Goal: Information Seeking & Learning: Learn about a topic

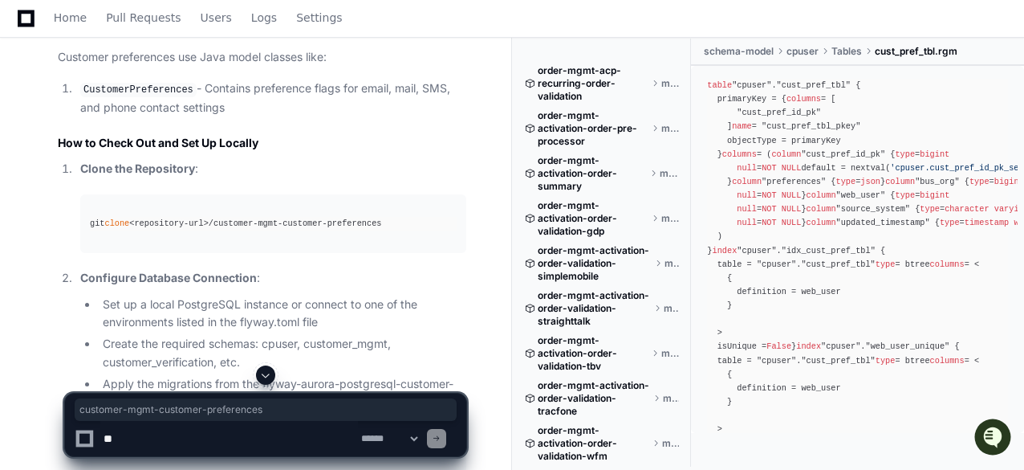
drag, startPoint x: 211, startPoint y: 267, endPoint x: 379, endPoint y: 262, distance: 167.8
click at [379, 230] on div "git clone <repository-url>/customer-mgmt-customer-preferences" at bounding box center [273, 224] width 367 height 14
copy div "customer-mgmt-customer-preferences"
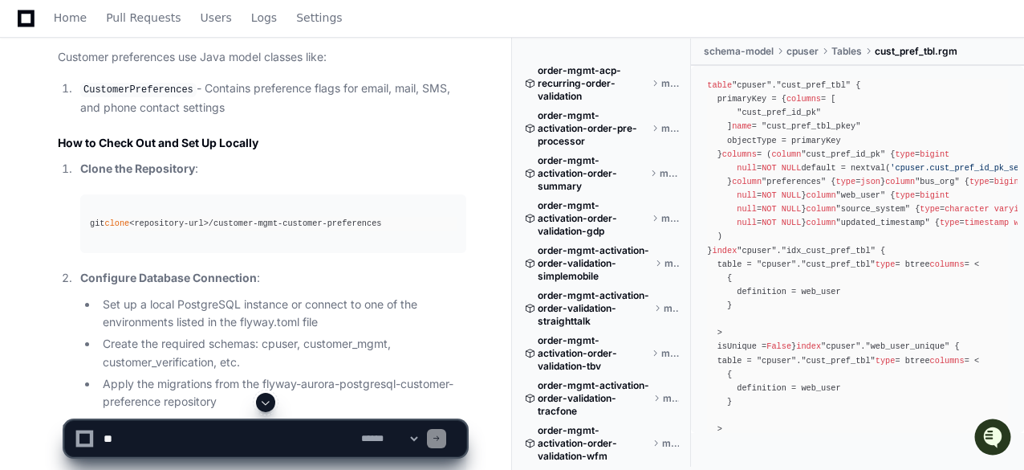
click at [385, 178] on p "Clone the Repository :" at bounding box center [273, 169] width 386 height 18
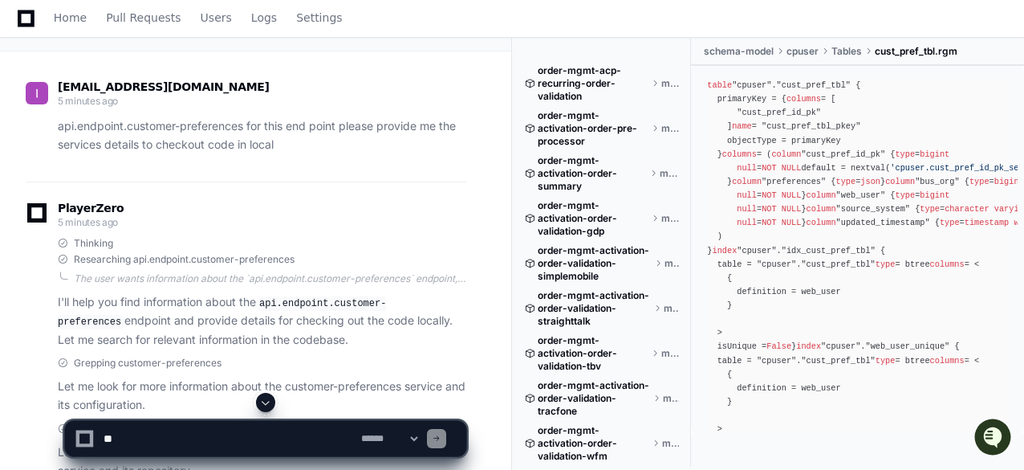
scroll to position [87, 0]
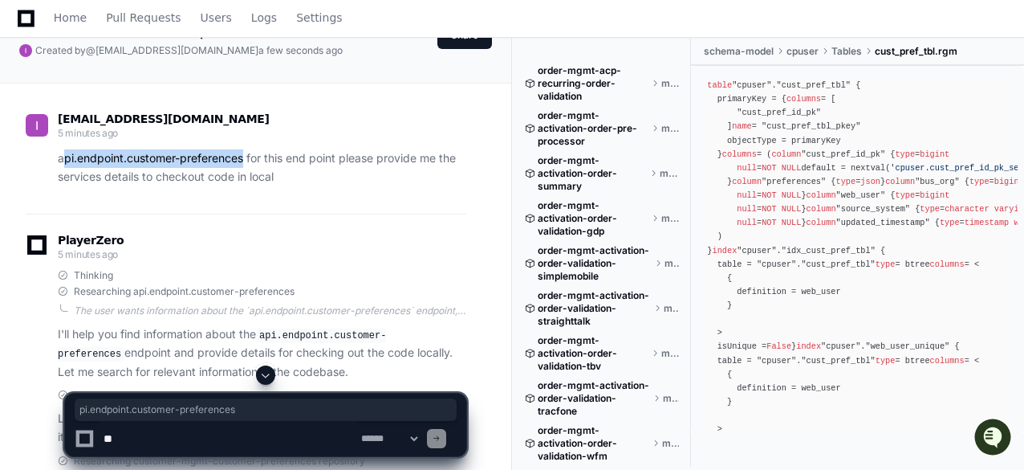
drag, startPoint x: 61, startPoint y: 161, endPoint x: 246, endPoint y: 161, distance: 185.4
click at [246, 161] on p "api.endpoint.customer-preferences for this end point please provide me the serv…" at bounding box center [262, 167] width 409 height 37
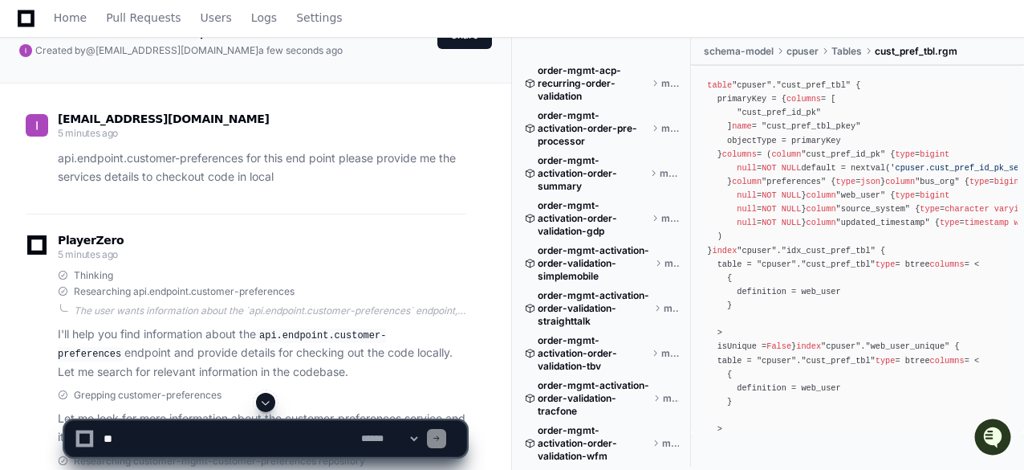
click at [355, 171] on p "api.endpoint.customer-preferences for this end point please provide me the serv…" at bounding box center [262, 167] width 409 height 37
click at [377, 174] on p "api.endpoint.customer-preferences for this end point please provide me the serv…" at bounding box center [262, 167] width 409 height 37
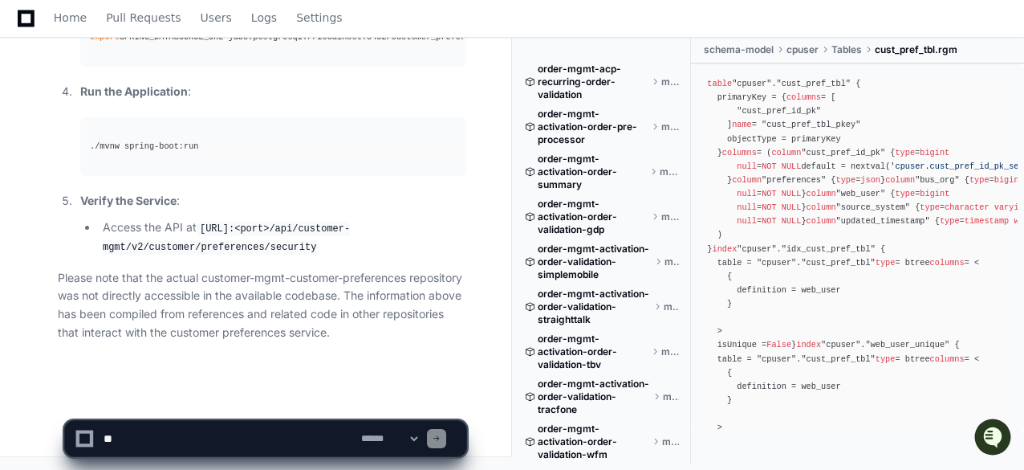
click at [336, 218] on li "Verify the Service : Access the API at http://localhost:<port>/api/customer-mgm…" at bounding box center [270, 224] width 391 height 64
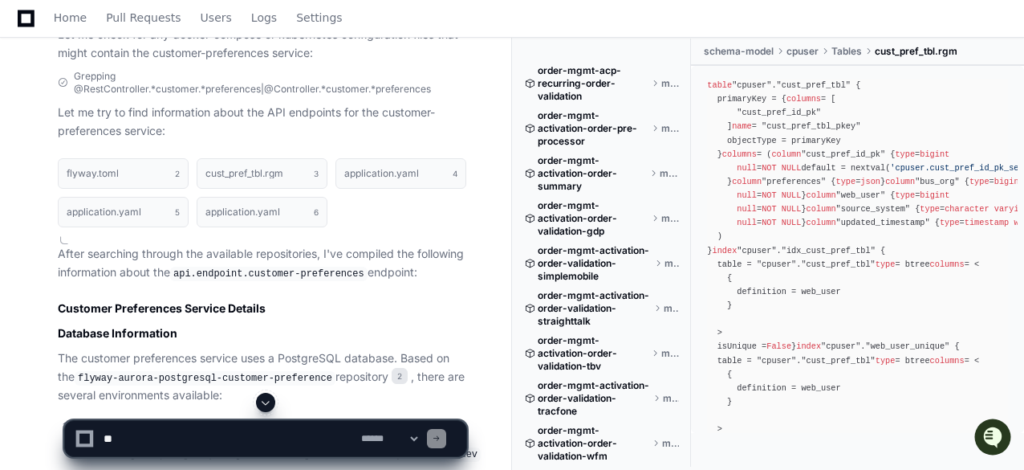
scroll to position [1114, 0]
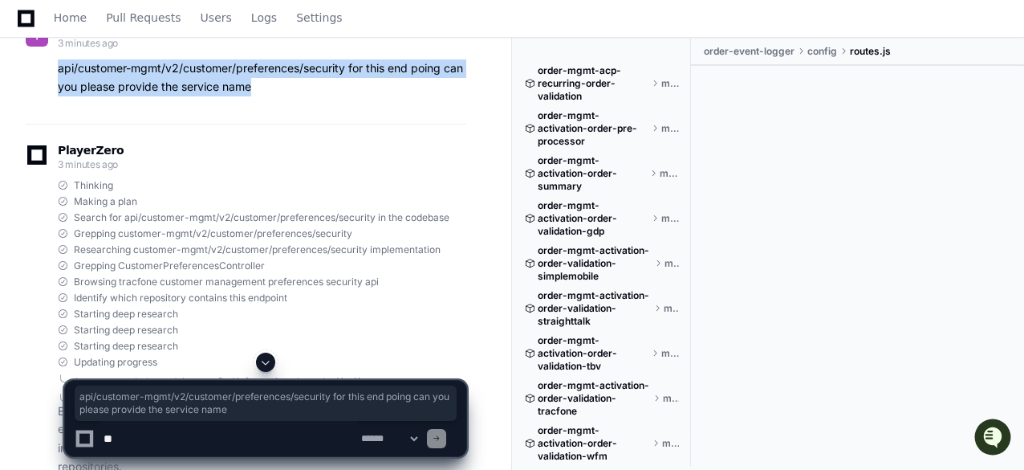
drag, startPoint x: 55, startPoint y: 213, endPoint x: 323, endPoint y: 253, distance: 270.3
click at [323, 124] on div "[EMAIL_ADDRESS][DOMAIN_NAME] 3 minutes ago api/customer-mgmt/v2/customer/prefer…" at bounding box center [246, 62] width 441 height 121
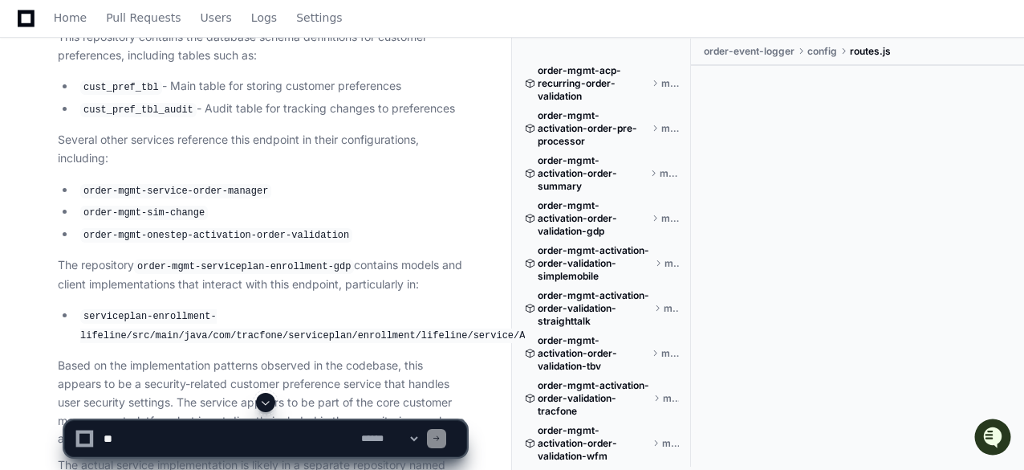
scroll to position [3466, 0]
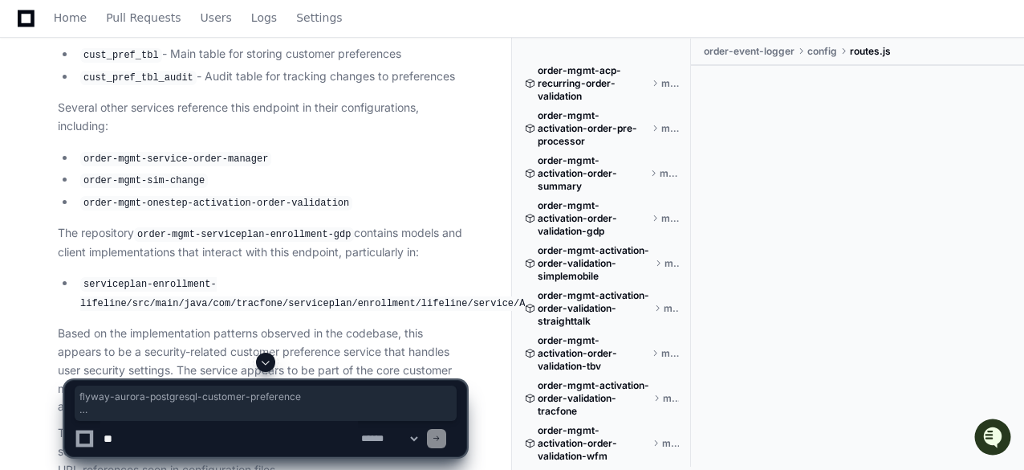
drag, startPoint x: 128, startPoint y: 102, endPoint x: 368, endPoint y: 121, distance: 240.8
click at [368, 121] on article "Based on my research of the codebase, I've identified that the endpoint /api/cu…" at bounding box center [262, 152] width 409 height 656
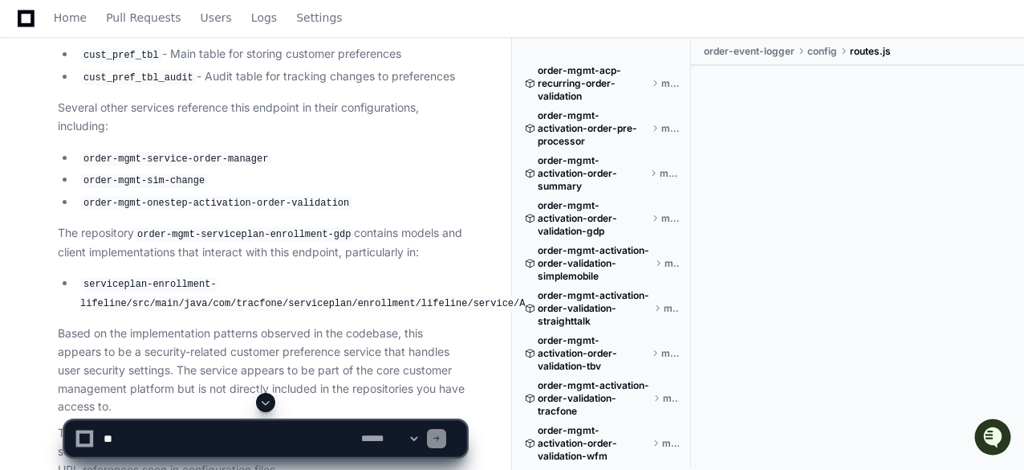
click at [312, 136] on p "Several other services reference this endpoint in their configurations, includi…" at bounding box center [262, 117] width 409 height 37
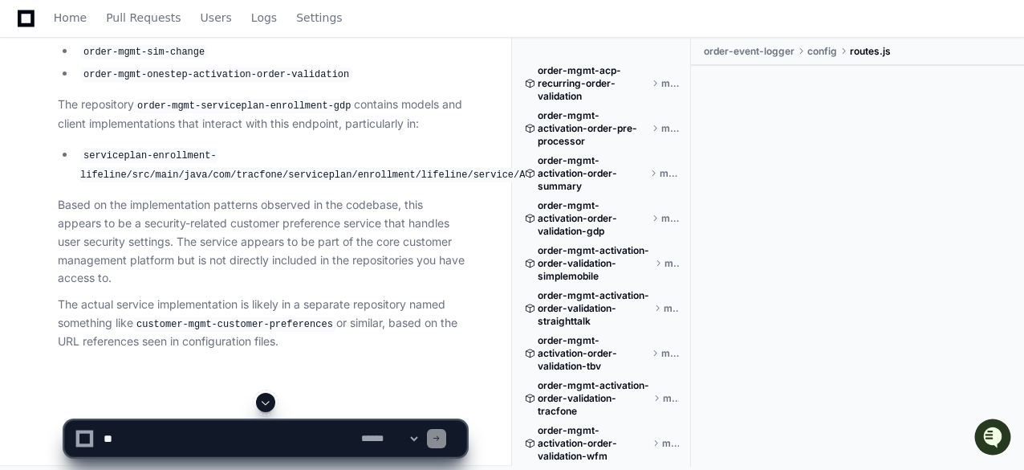
scroll to position [3626, 0]
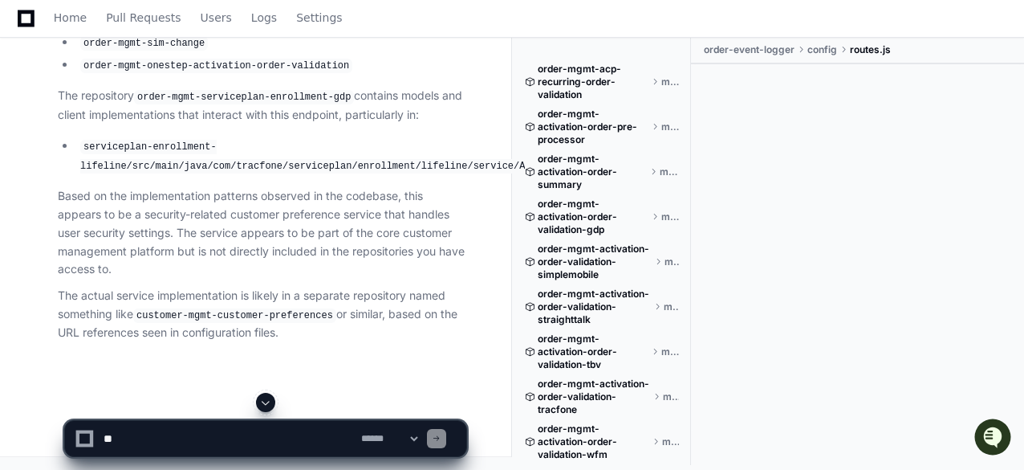
click at [273, 31] on li "order-mgmt-service-order-manager" at bounding box center [270, 20] width 391 height 19
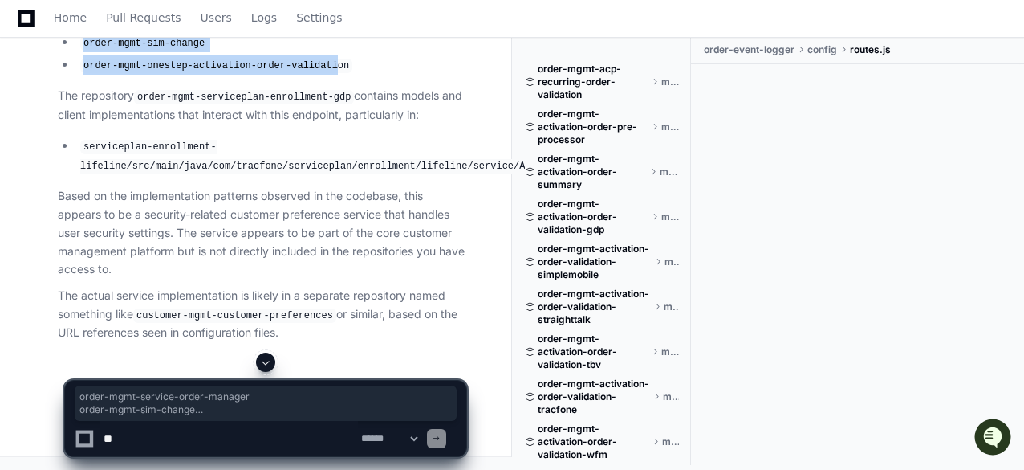
drag, startPoint x: 83, startPoint y: 118, endPoint x: 316, endPoint y: 169, distance: 238.2
click at [316, 75] on ul "order-mgmt-service-order-manager order-mgmt-sim-change order-mgmt-onestep-activ…" at bounding box center [262, 42] width 409 height 63
click at [385, 52] on li "order-mgmt-sim-change" at bounding box center [270, 42] width 391 height 19
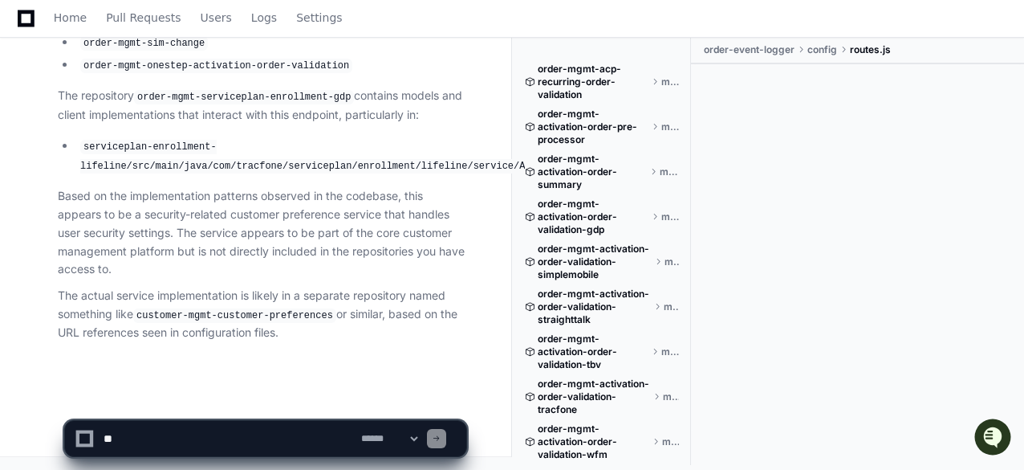
scroll to position [3723, 0]
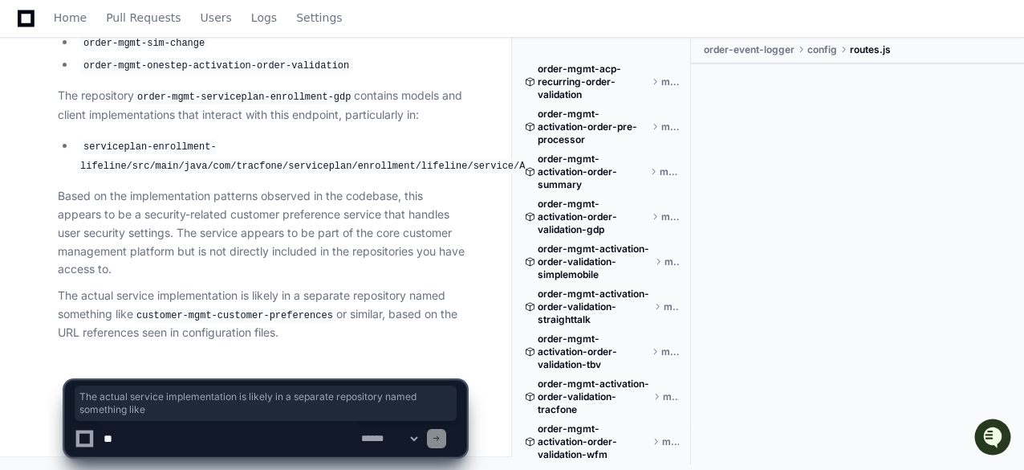
drag, startPoint x: 142, startPoint y: 315, endPoint x: 286, endPoint y: 272, distance: 150.1
click at [286, 272] on article "Based on my research of the codebase, I've identified that the endpoint /api/cu…" at bounding box center [262, 15] width 409 height 656
click at [286, 272] on p "Based on the implementation patterns observed in the codebase, this appears to …" at bounding box center [262, 233] width 409 height 92
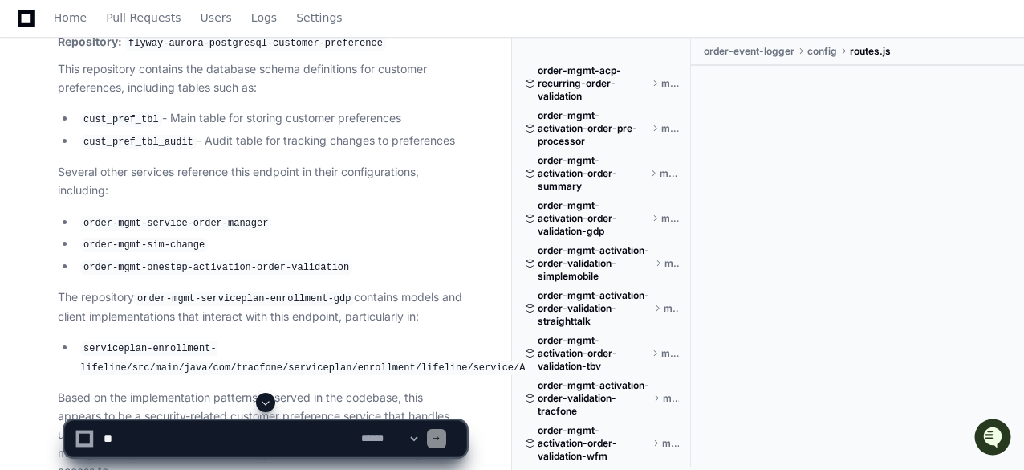
scroll to position [3370, 0]
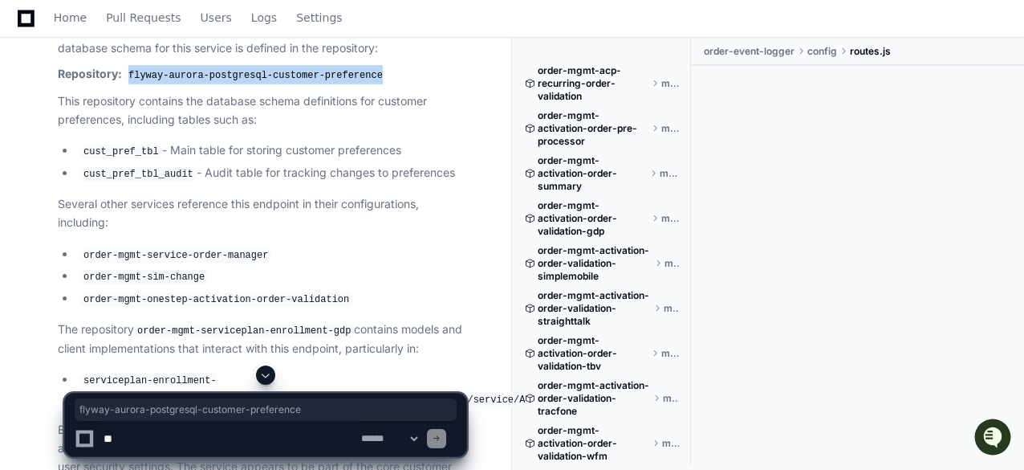
drag, startPoint x: 127, startPoint y: 200, endPoint x: 364, endPoint y: 200, distance: 236.8
click at [364, 84] on p "Repository: flyway-aurora-postgresql-customer-preference" at bounding box center [262, 74] width 409 height 19
copy code "flyway-aurora-postgresql-customer-preference"
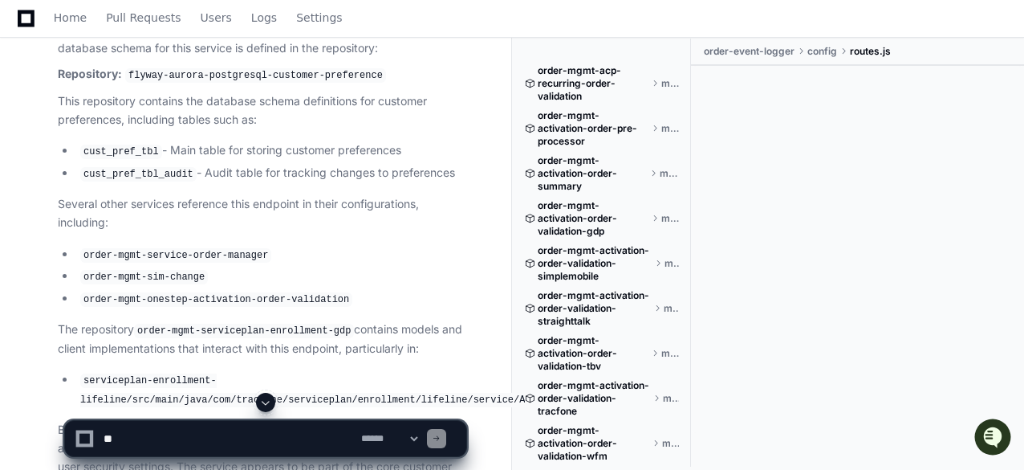
click at [363, 83] on code "flyway-aurora-postgresql-customer-preference" at bounding box center [255, 75] width 261 height 14
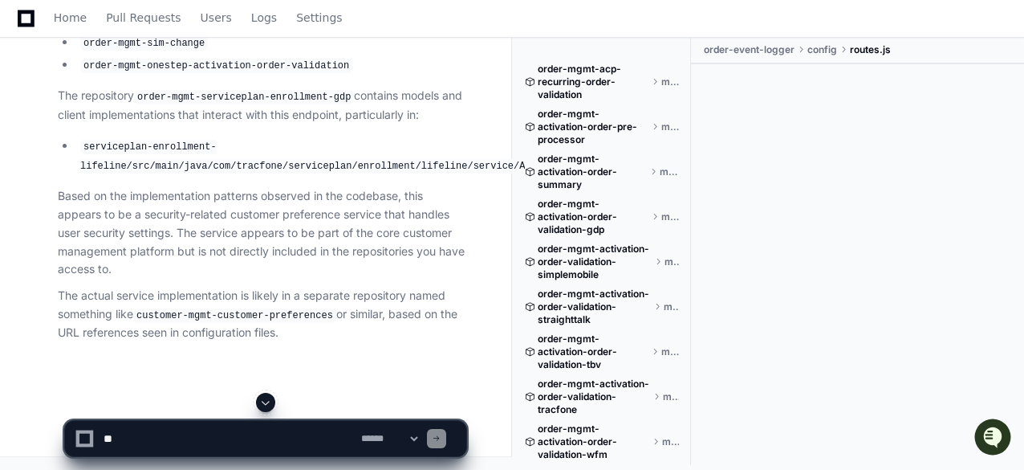
scroll to position [3658, 0]
click at [378, 279] on p "Based on the implementation patterns observed in the codebase, this appears to …" at bounding box center [262, 233] width 409 height 92
click at [292, 230] on p "Based on the implementation patterns observed in the codebase, this appears to …" at bounding box center [262, 233] width 409 height 92
